Goal: Information Seeking & Learning: Compare options

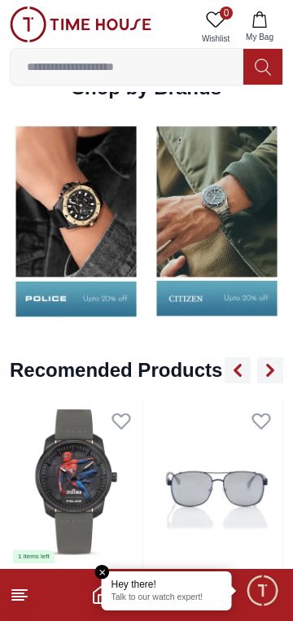
scroll to position [1613, 0]
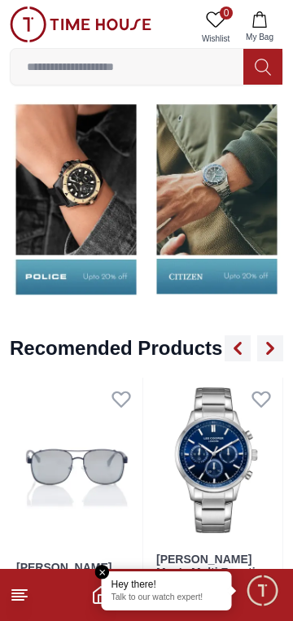
click at [103, 215] on img at bounding box center [76, 198] width 133 height 207
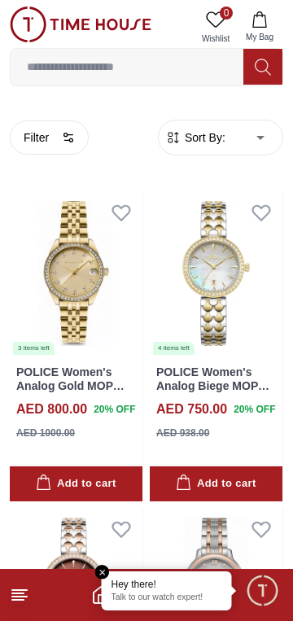
scroll to position [381, 0]
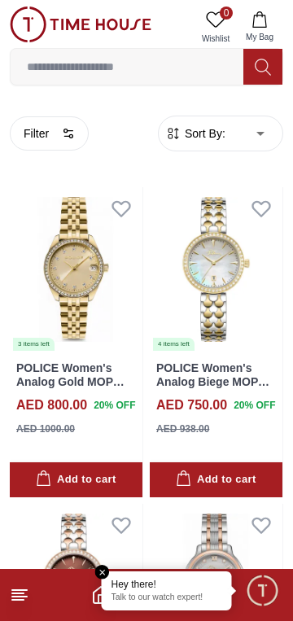
click at [234, 264] on img at bounding box center [216, 269] width 133 height 165
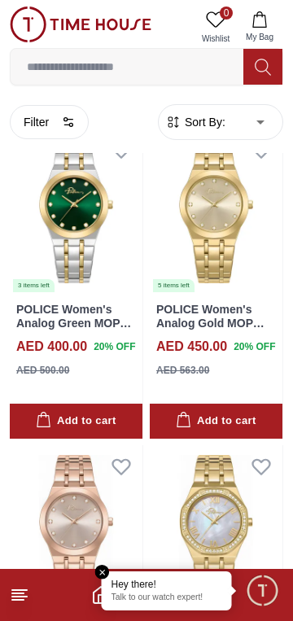
scroll to position [2032, 0]
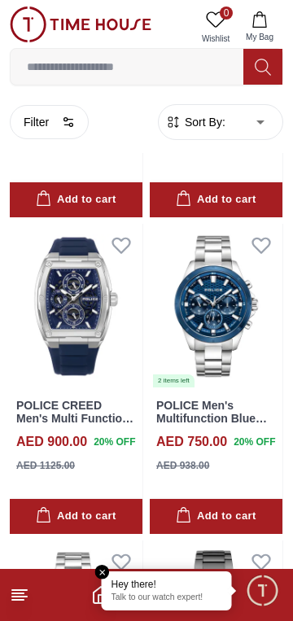
scroll to position [3870, 0]
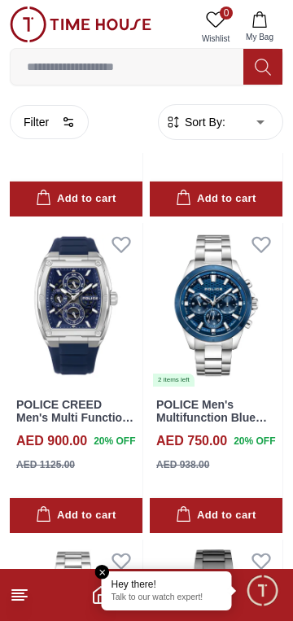
click at [85, 300] on img at bounding box center [76, 305] width 133 height 165
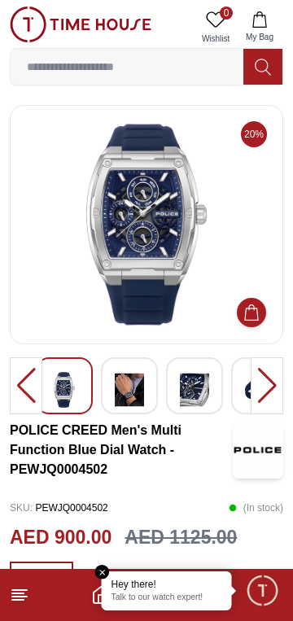
click at [145, 387] on div at bounding box center [129, 385] width 57 height 57
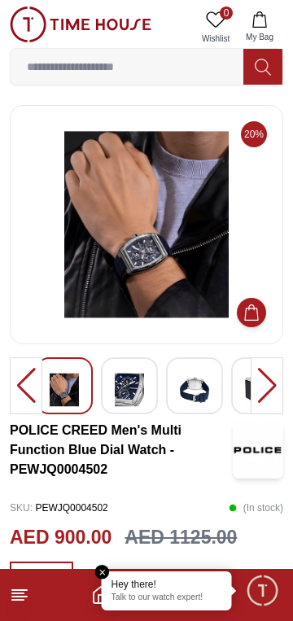
click at [126, 388] on img at bounding box center [129, 389] width 29 height 37
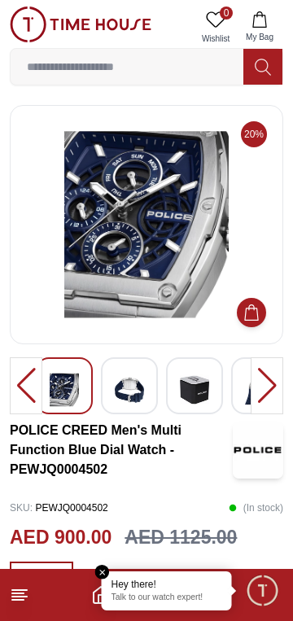
click at [146, 400] on div at bounding box center [129, 385] width 57 height 57
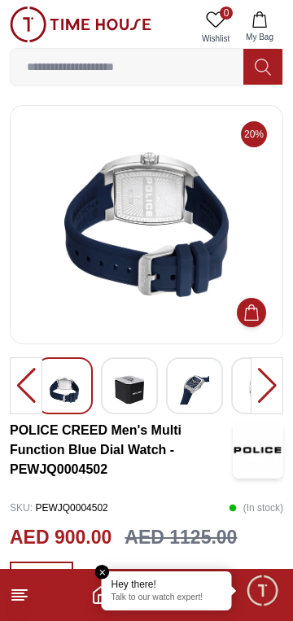
click at [186, 393] on img at bounding box center [194, 389] width 29 height 37
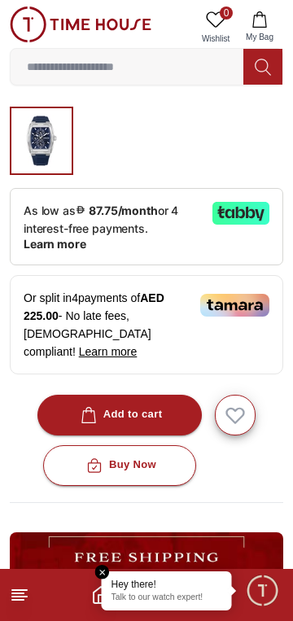
scroll to position [457, 0]
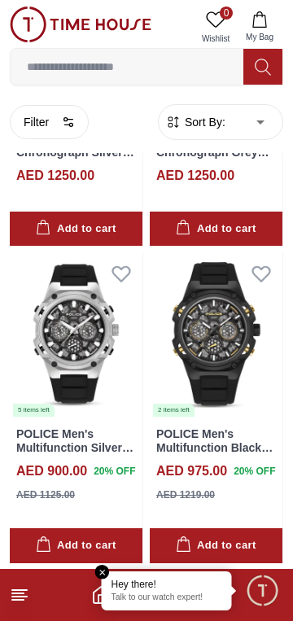
scroll to position [5112, 0]
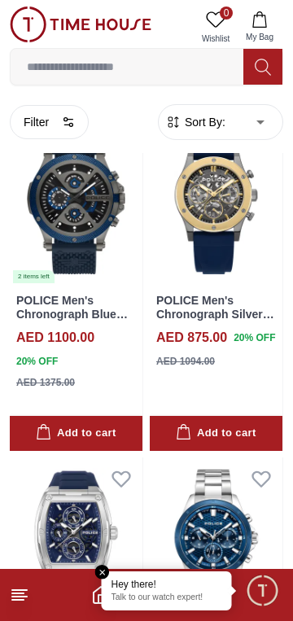
scroll to position [3685, 0]
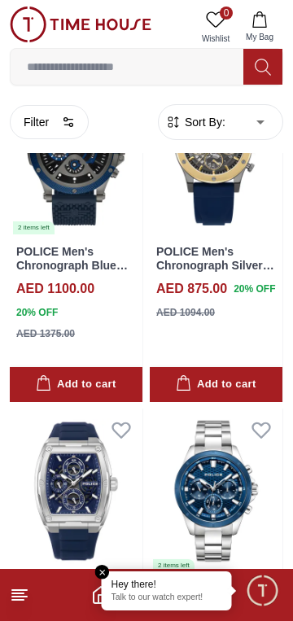
click at [25, 596] on icon at bounding box center [20, 595] width 20 height 20
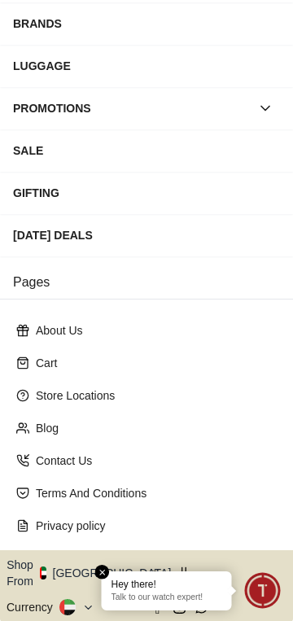
scroll to position [251, 0]
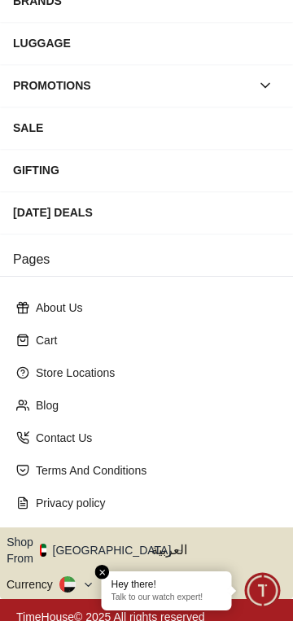
click at [99, 534] on button "Shop From UAE" at bounding box center [95, 550] width 177 height 33
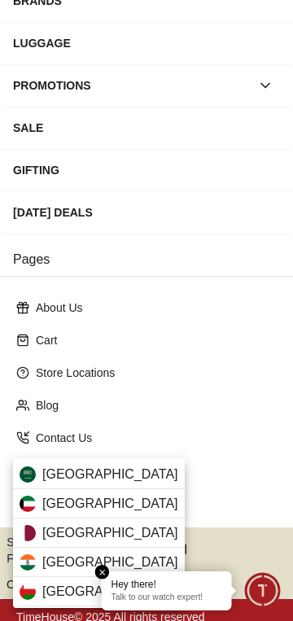
click at [66, 561] on span "India" at bounding box center [110, 562] width 136 height 20
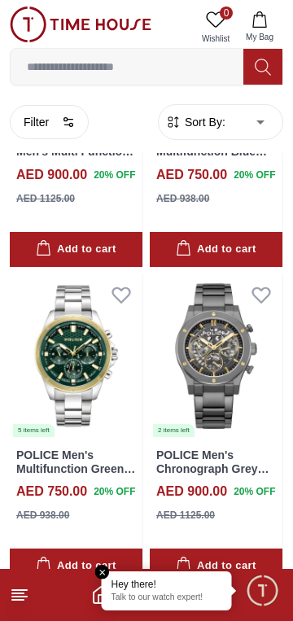
scroll to position [957, 0]
